Goal: Navigation & Orientation: Find specific page/section

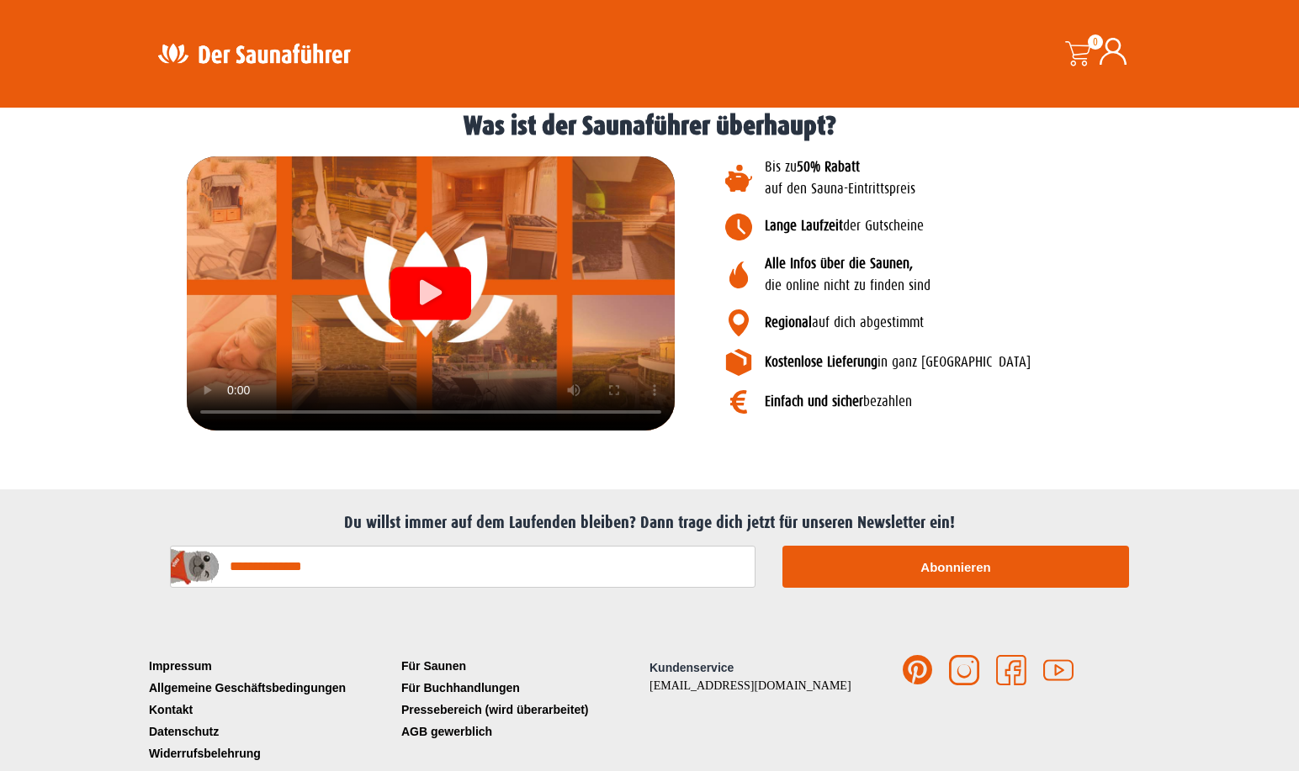
scroll to position [1935, 0]
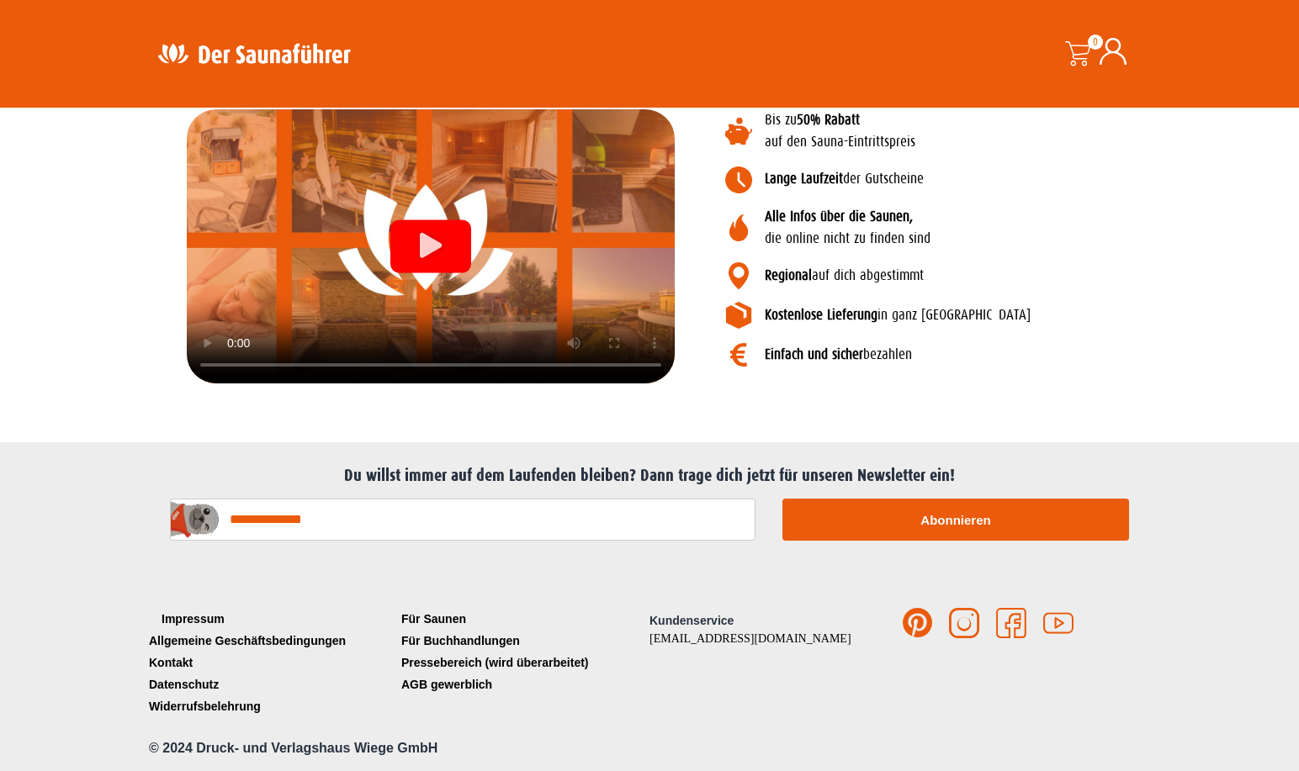
click at [204, 618] on link "Impressum" at bounding box center [271, 619] width 252 height 22
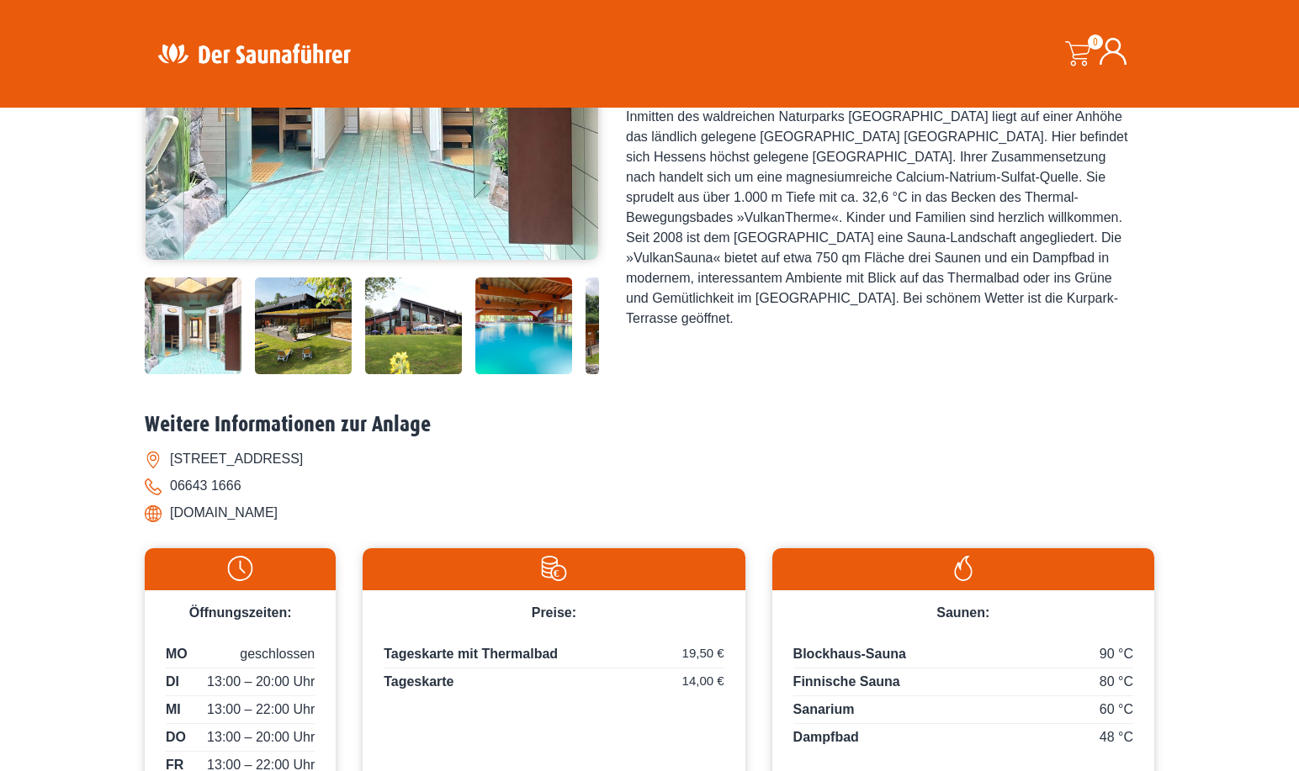
scroll to position [305, 0]
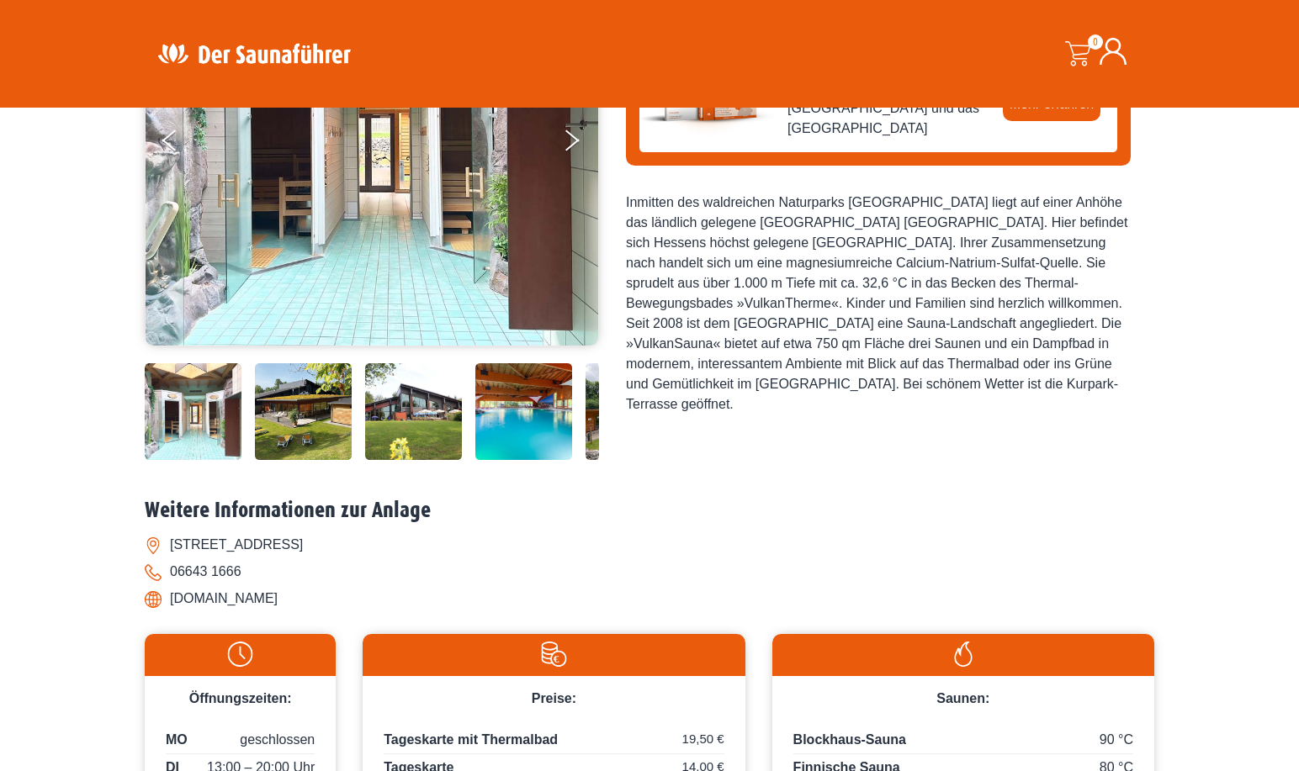
click at [511, 419] on img at bounding box center [523, 411] width 97 height 97
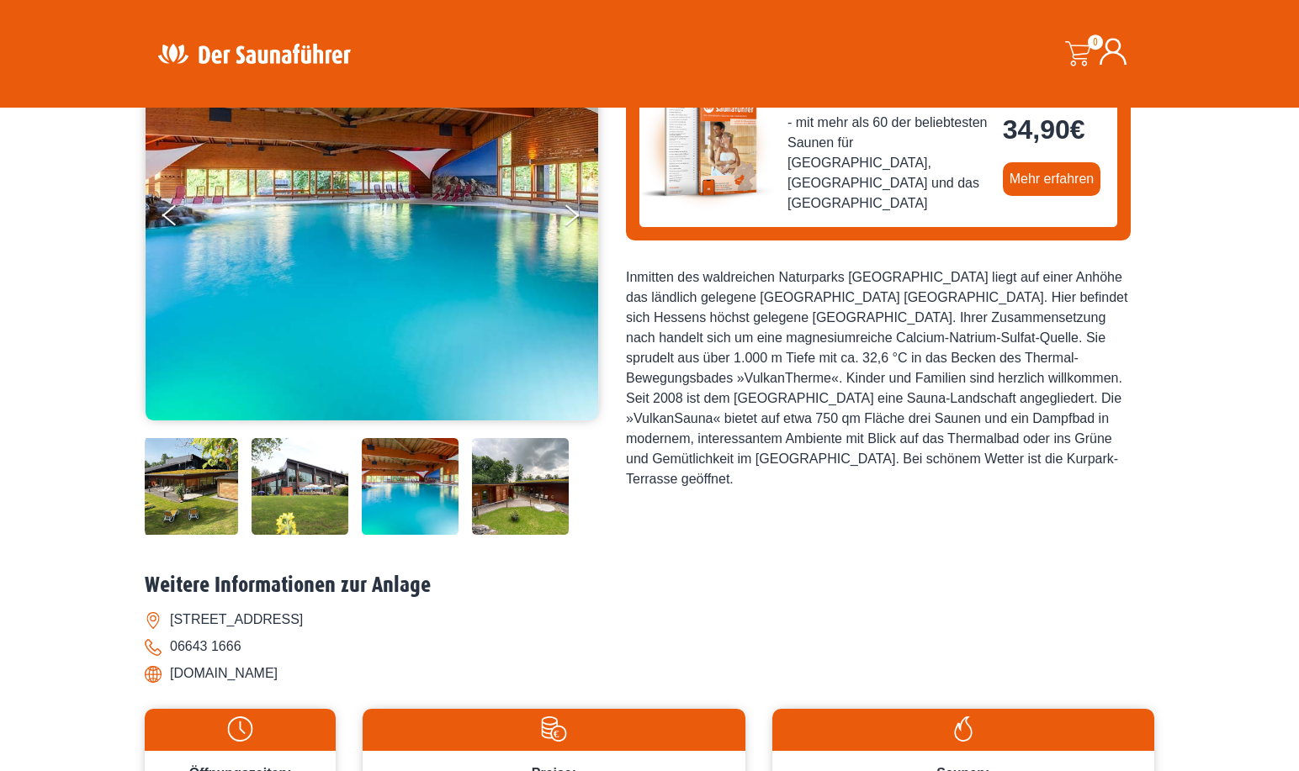
scroll to position [133, 0]
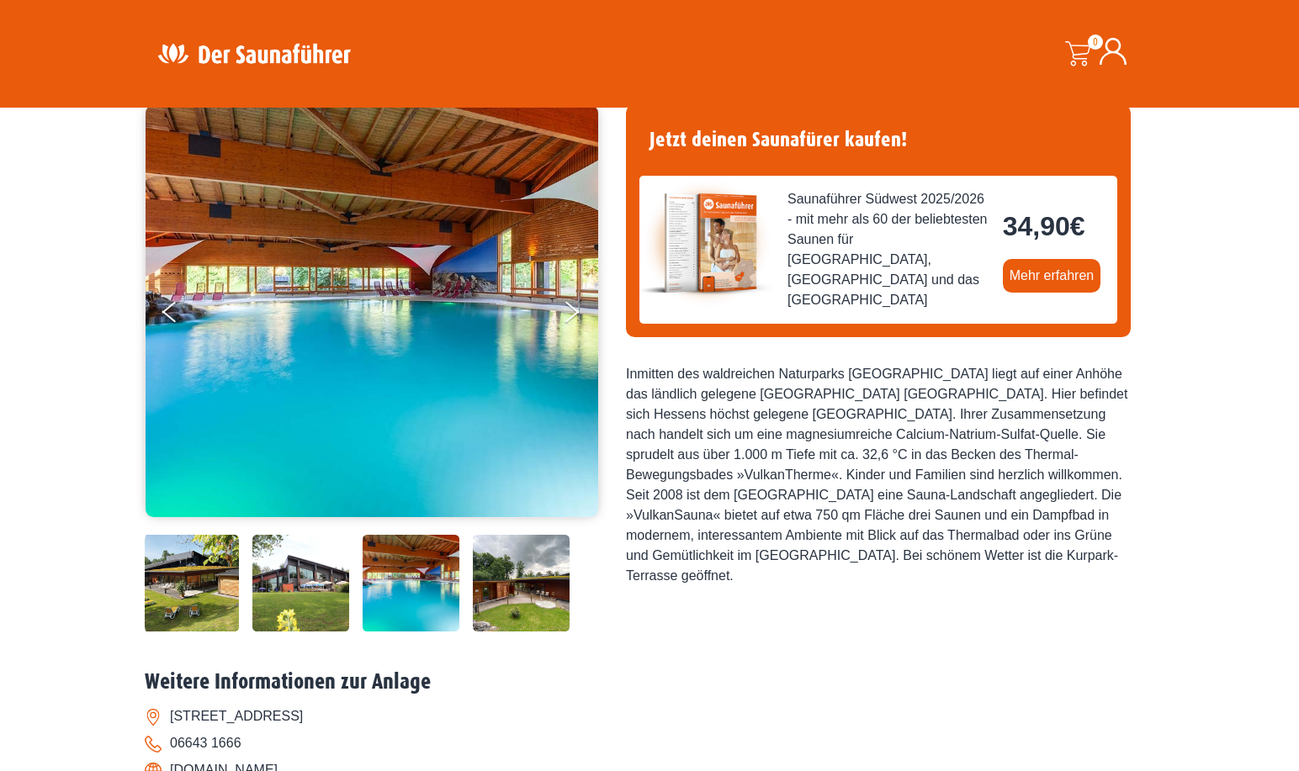
click at [504, 584] on img at bounding box center [521, 583] width 97 height 97
click at [283, 580] on img at bounding box center [300, 583] width 97 height 97
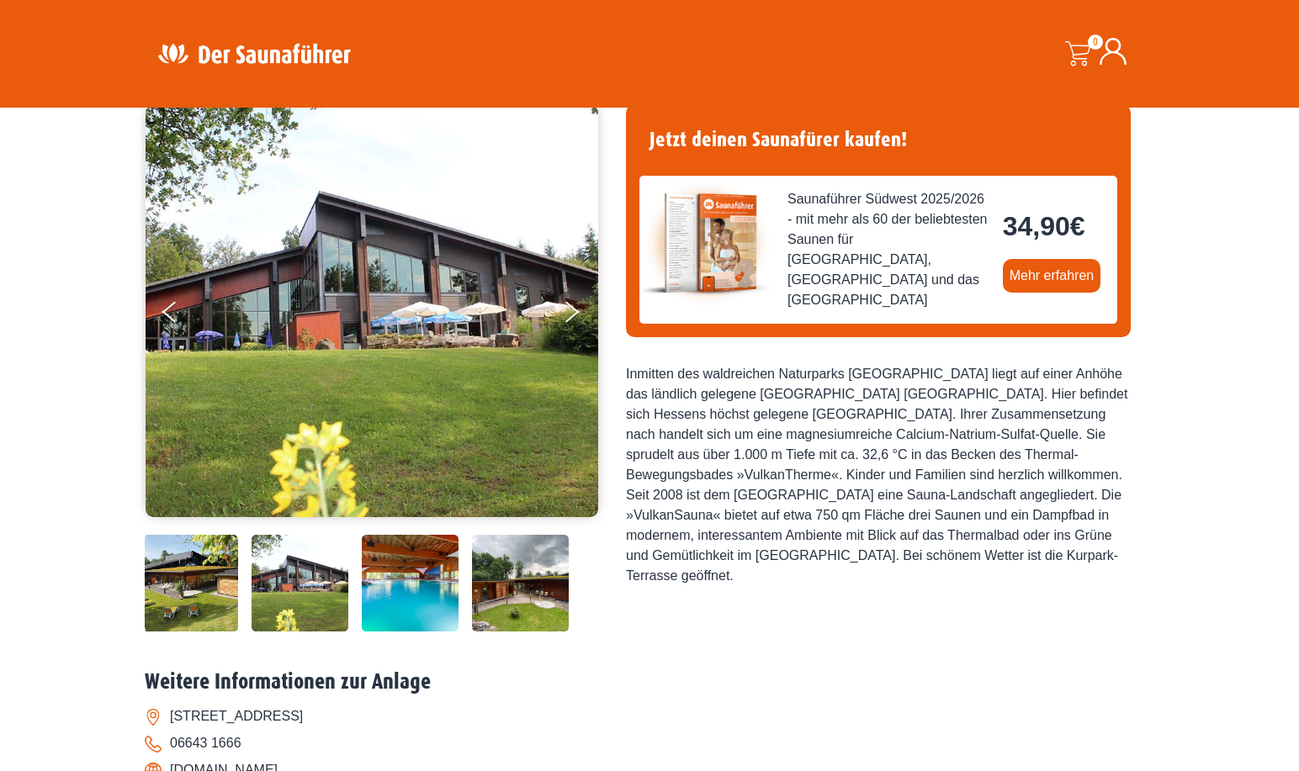
click at [205, 580] on img at bounding box center [189, 583] width 97 height 97
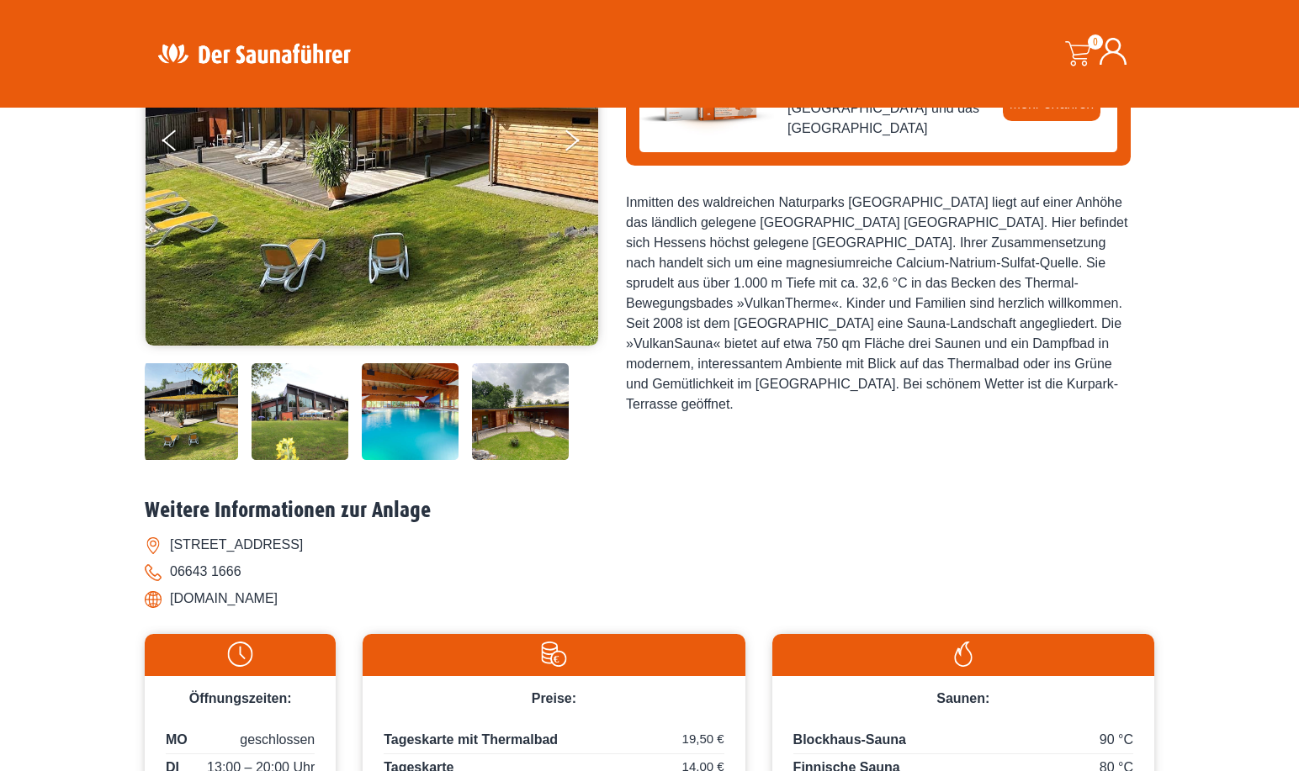
scroll to position [0, 0]
